Goal: Navigation & Orientation: Find specific page/section

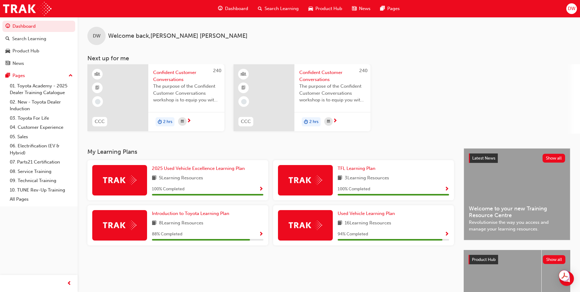
click at [242, 10] on span "Dashboard" at bounding box center [236, 8] width 23 height 7
click at [240, 7] on span "Dashboard" at bounding box center [236, 8] width 23 height 7
click at [571, 8] on span "DW" at bounding box center [572, 8] width 8 height 7
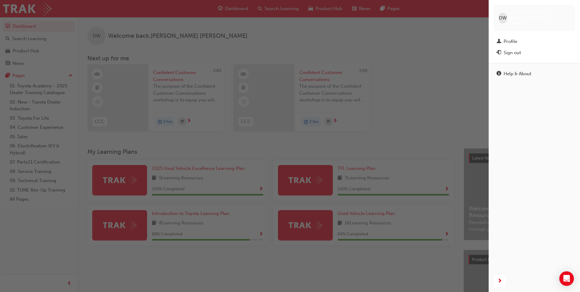
click at [571, 8] on div "DW [PERSON_NAME] 645269" at bounding box center [535, 18] width 82 height 26
